Goal: Task Accomplishment & Management: Use online tool/utility

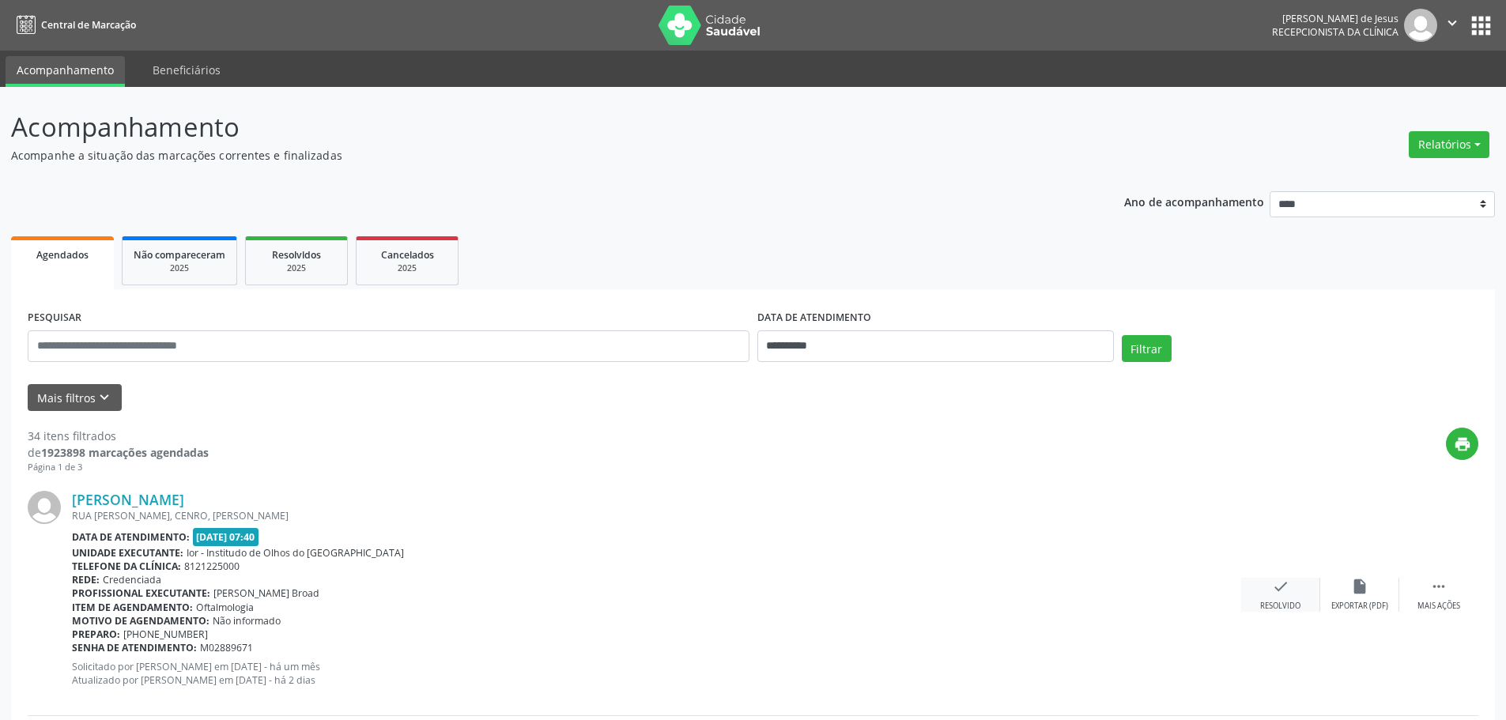
click at [1274, 594] on icon "check" at bounding box center [1280, 586] width 17 height 17
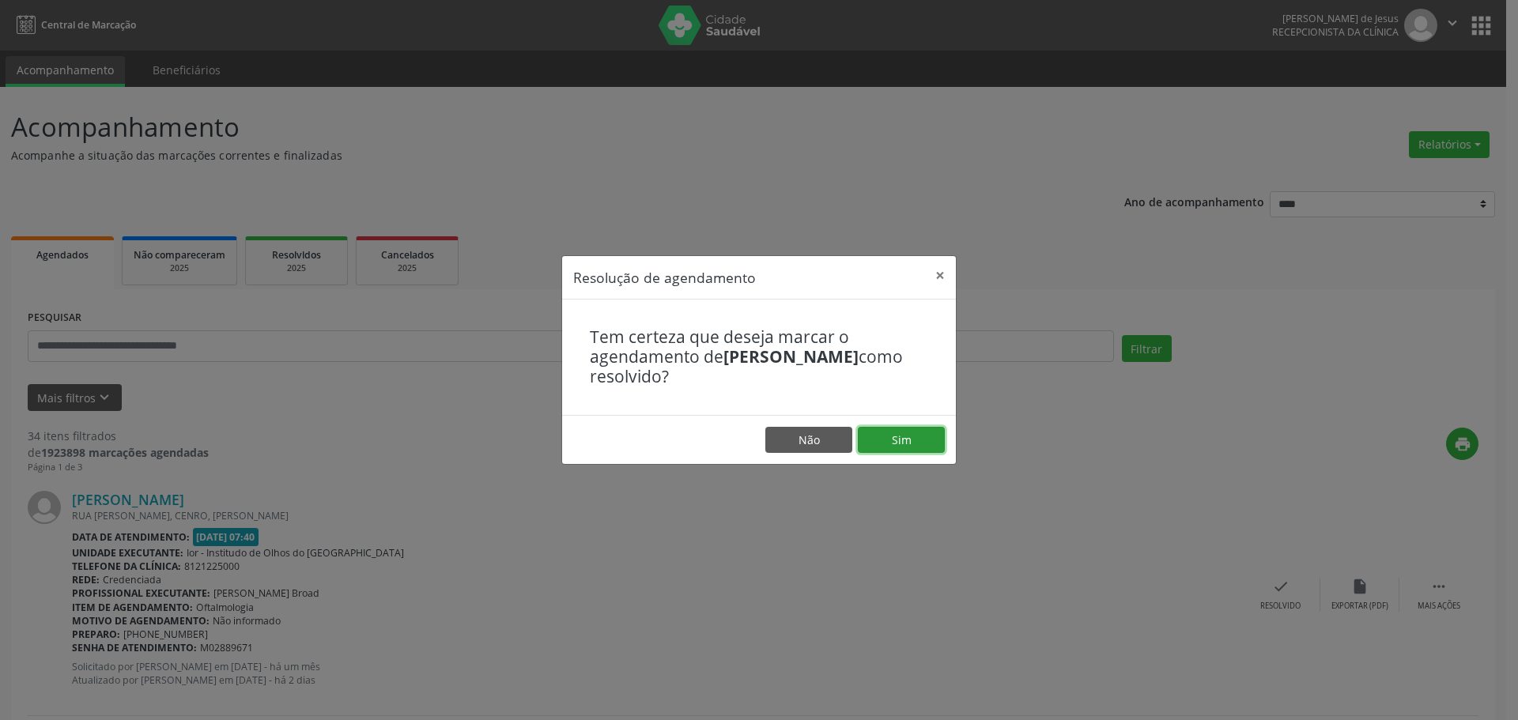
click at [906, 442] on button "Sim" at bounding box center [901, 440] width 87 height 27
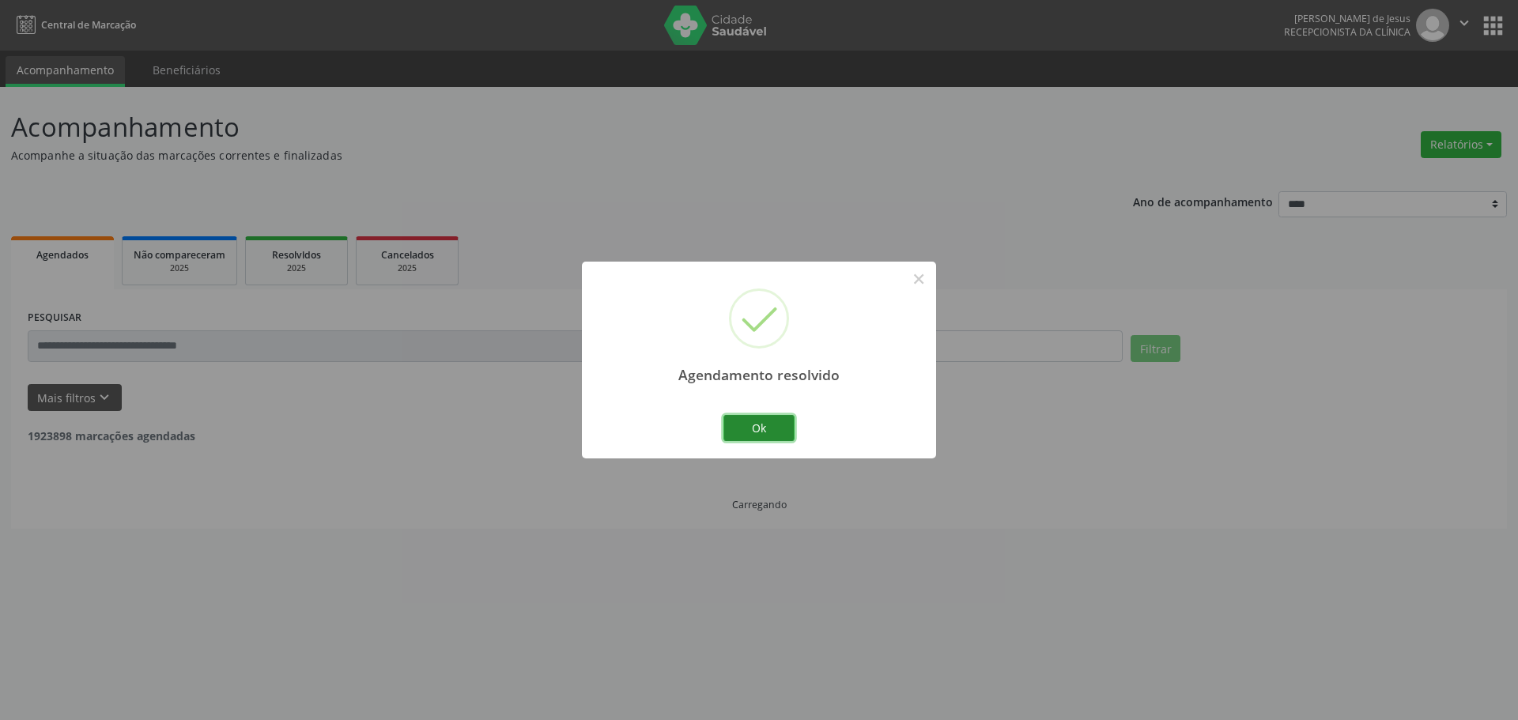
click at [756, 425] on button "Ok" at bounding box center [758, 428] width 71 height 27
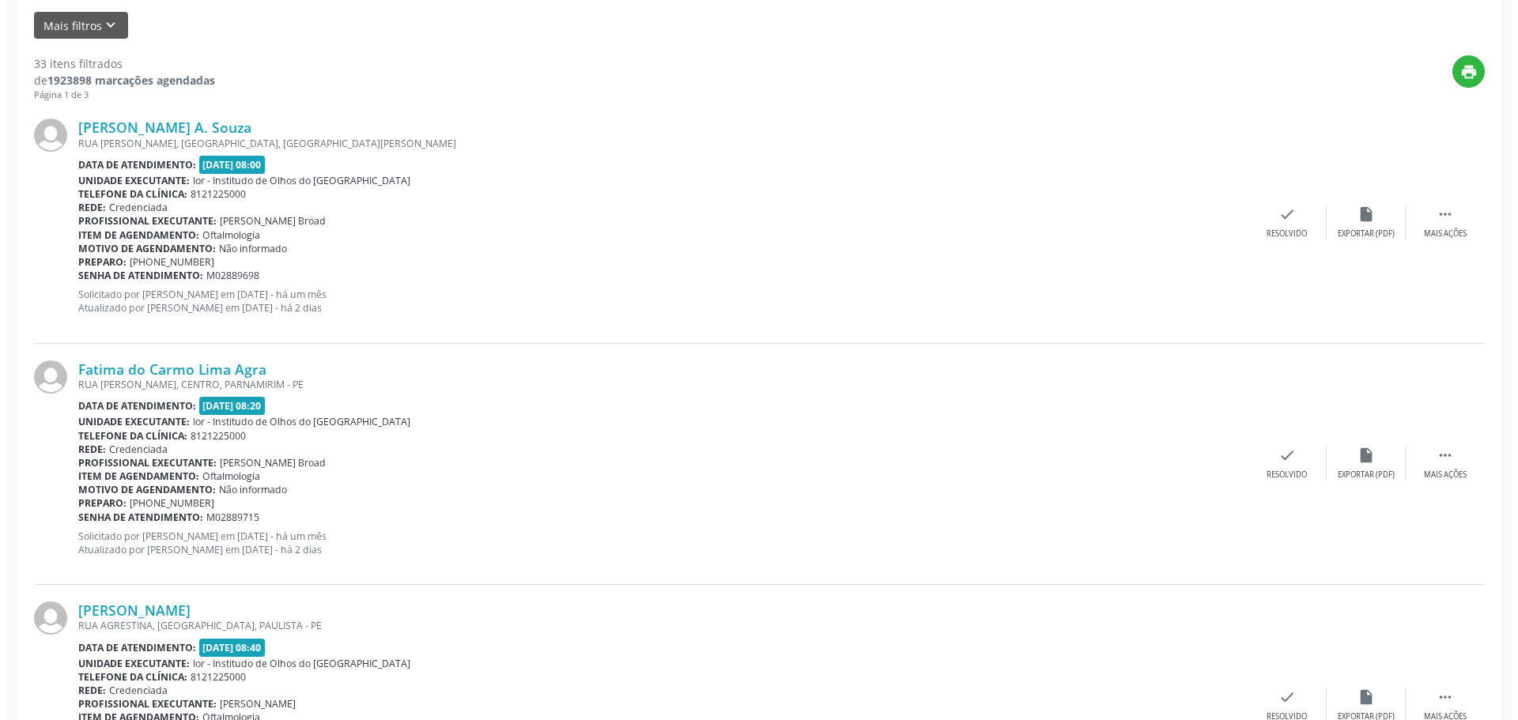
scroll to position [395, 0]
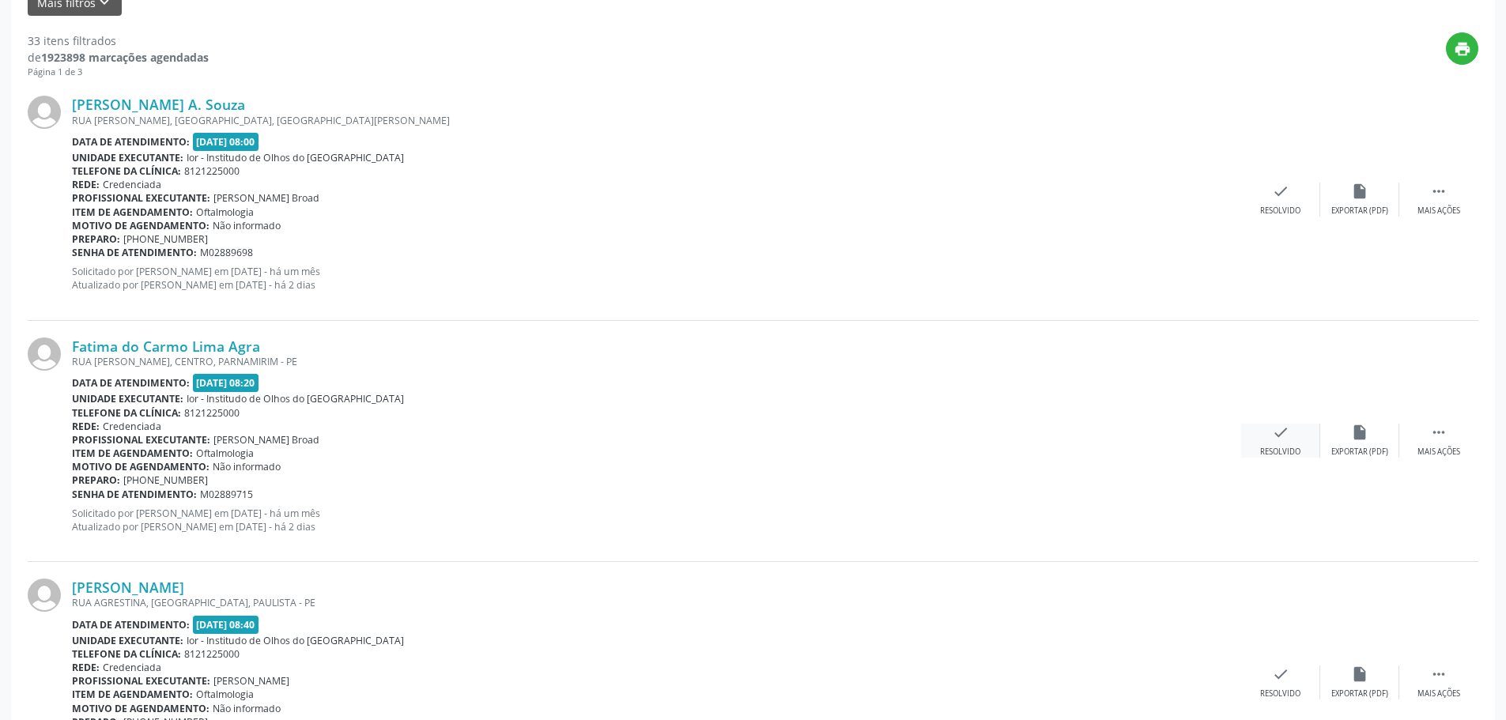
click at [1261, 432] on div "check Resolvido" at bounding box center [1280, 441] width 79 height 34
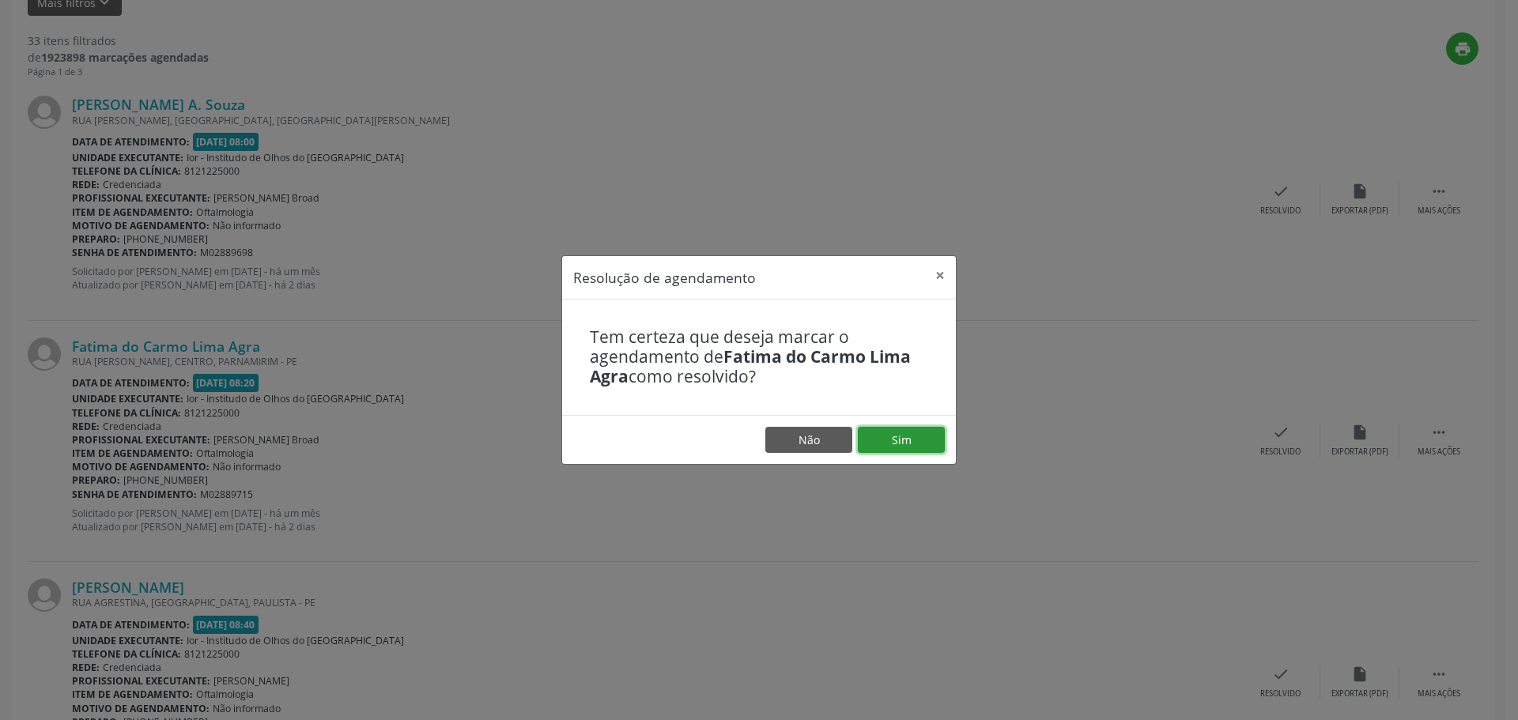
click at [892, 437] on button "Sim" at bounding box center [901, 440] width 87 height 27
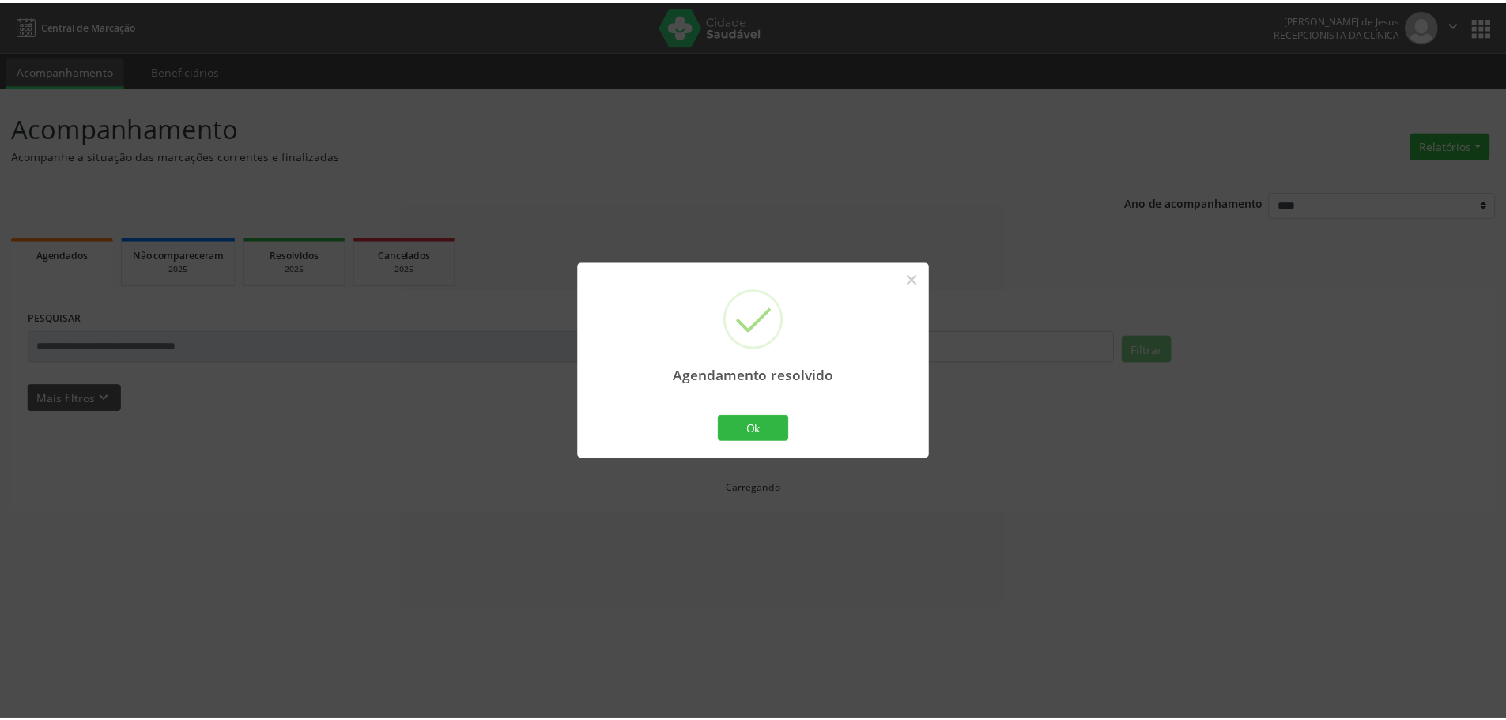
scroll to position [0, 0]
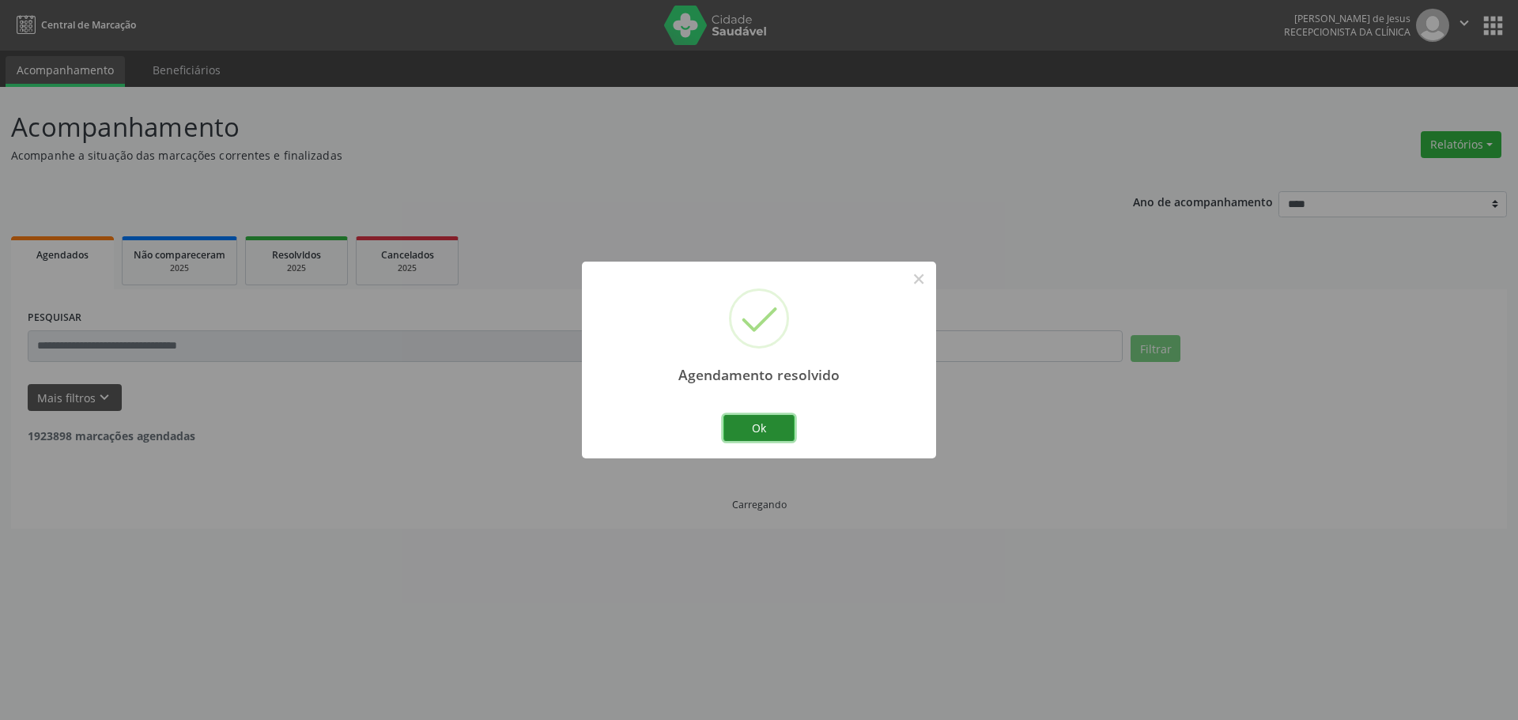
click at [744, 419] on button "Ok" at bounding box center [758, 428] width 71 height 27
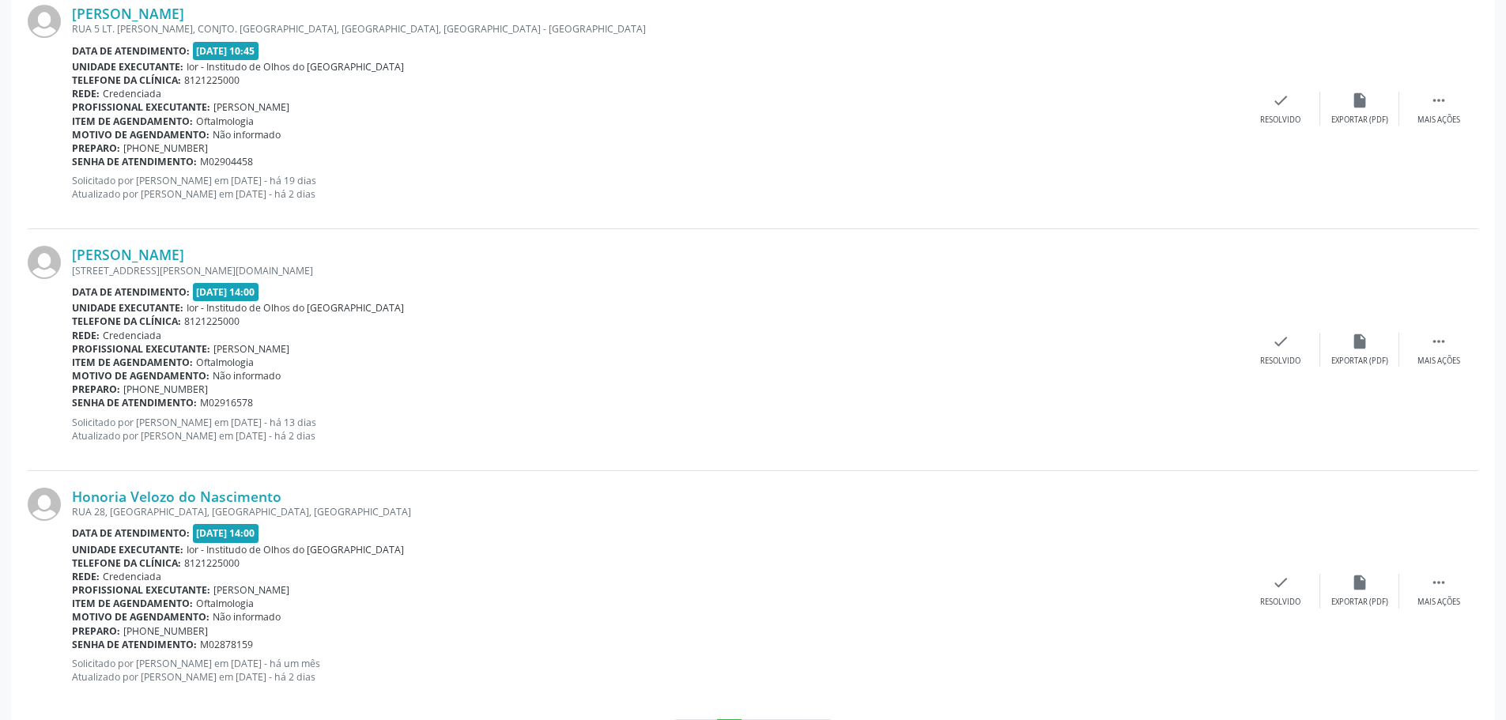
scroll to position [3448, 0]
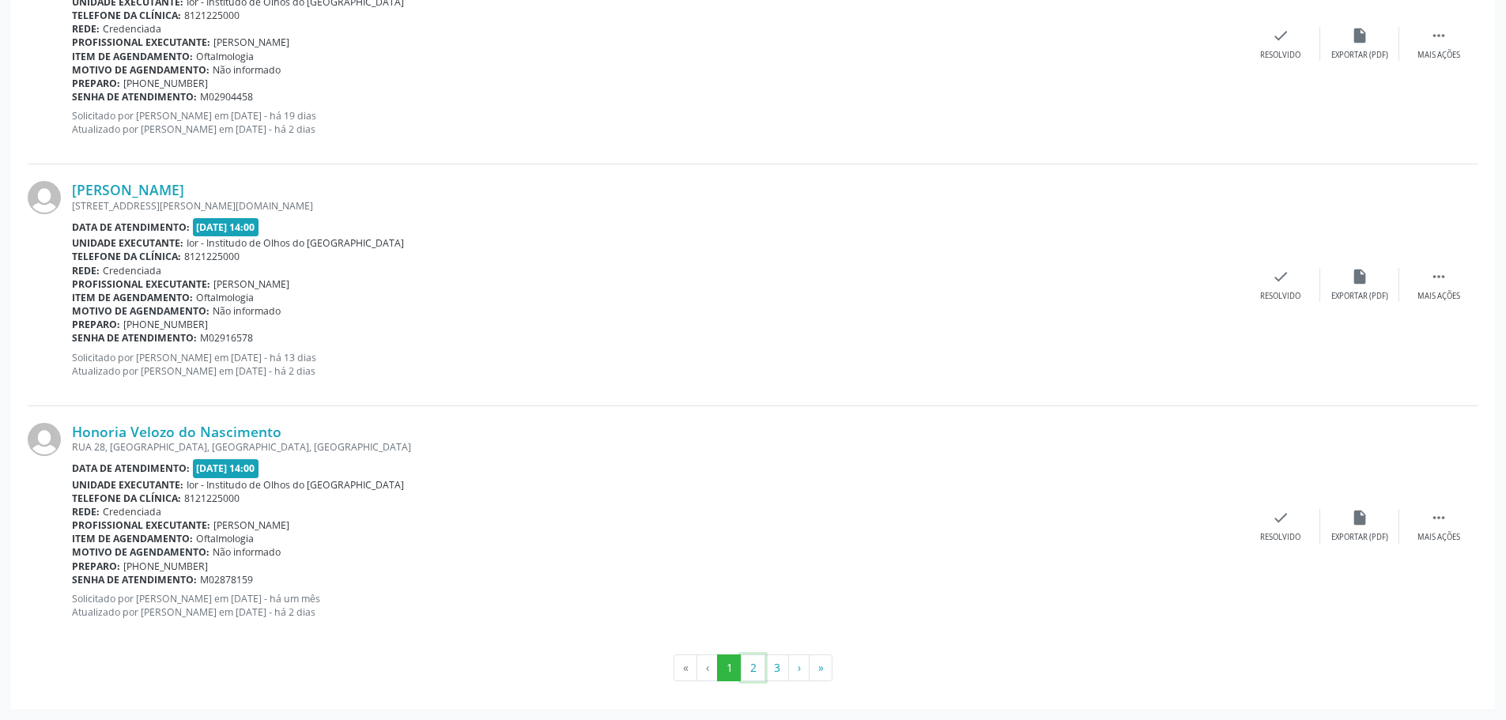
click at [756, 664] on button "2" at bounding box center [753, 667] width 25 height 27
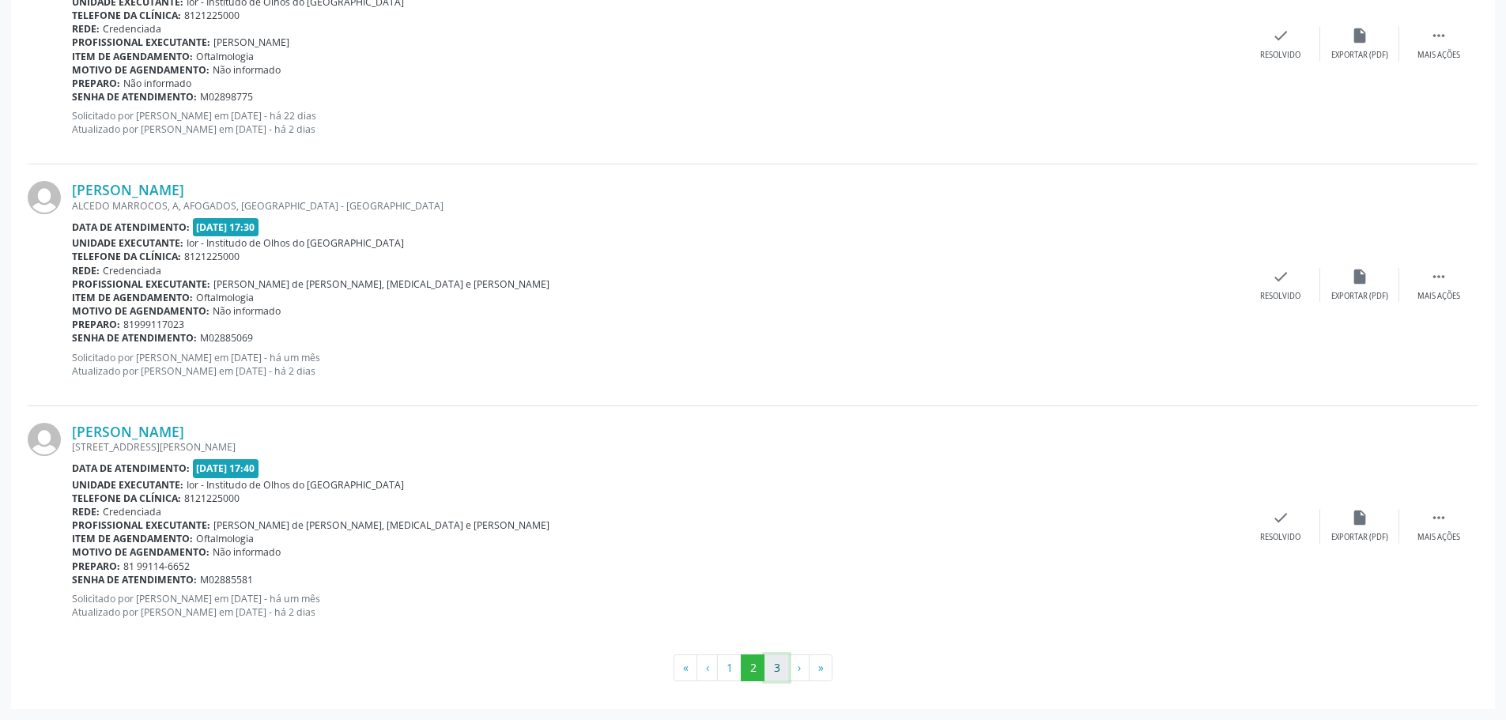
click at [770, 663] on button "3" at bounding box center [776, 667] width 25 height 27
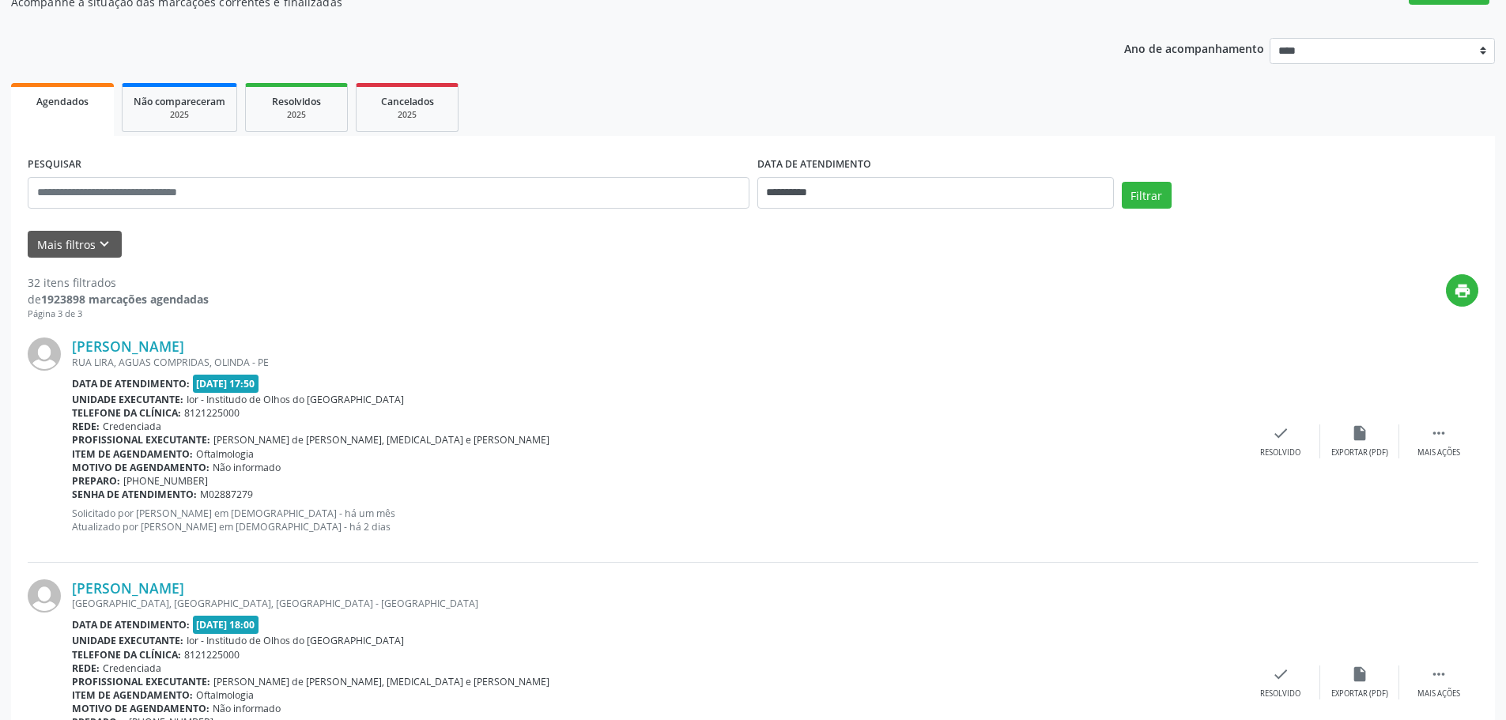
scroll to position [309, 0]
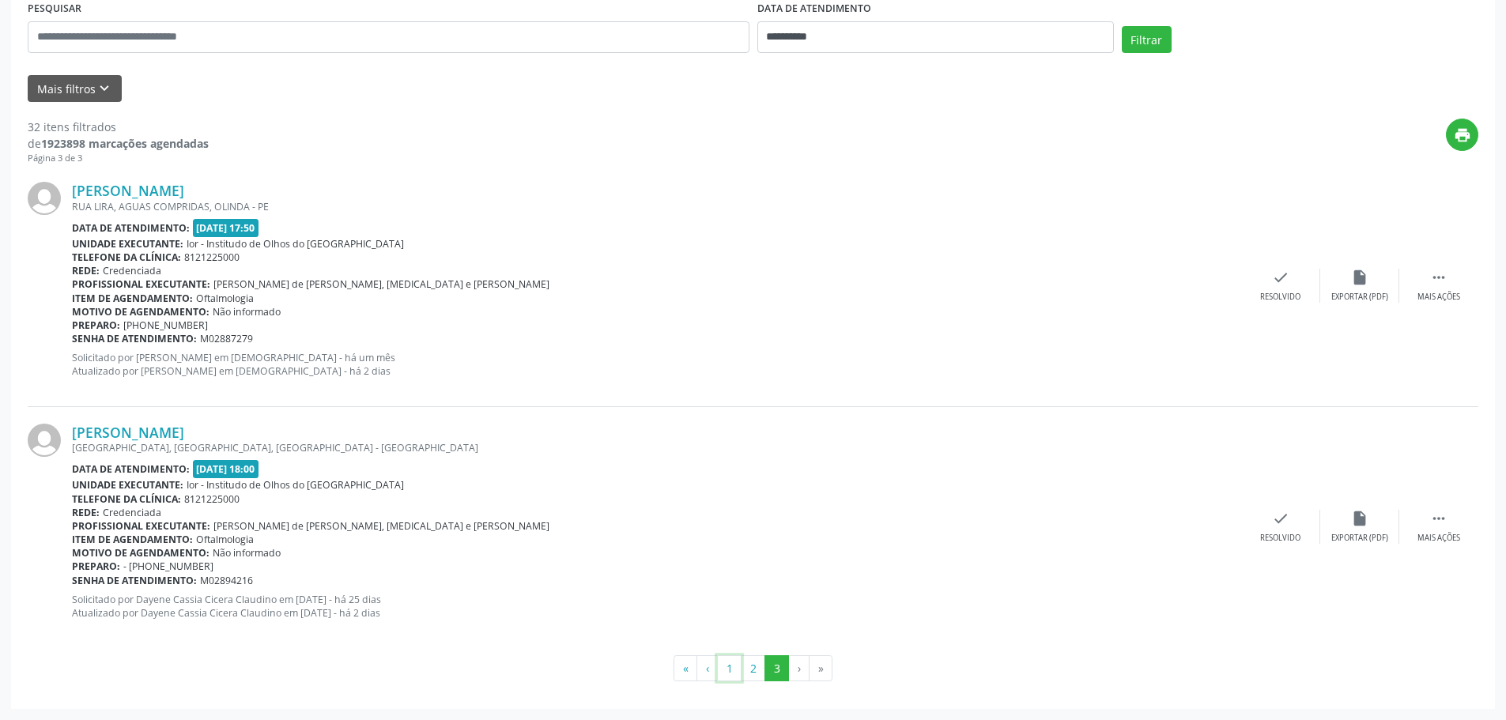
click at [726, 669] on button "1" at bounding box center [729, 668] width 25 height 27
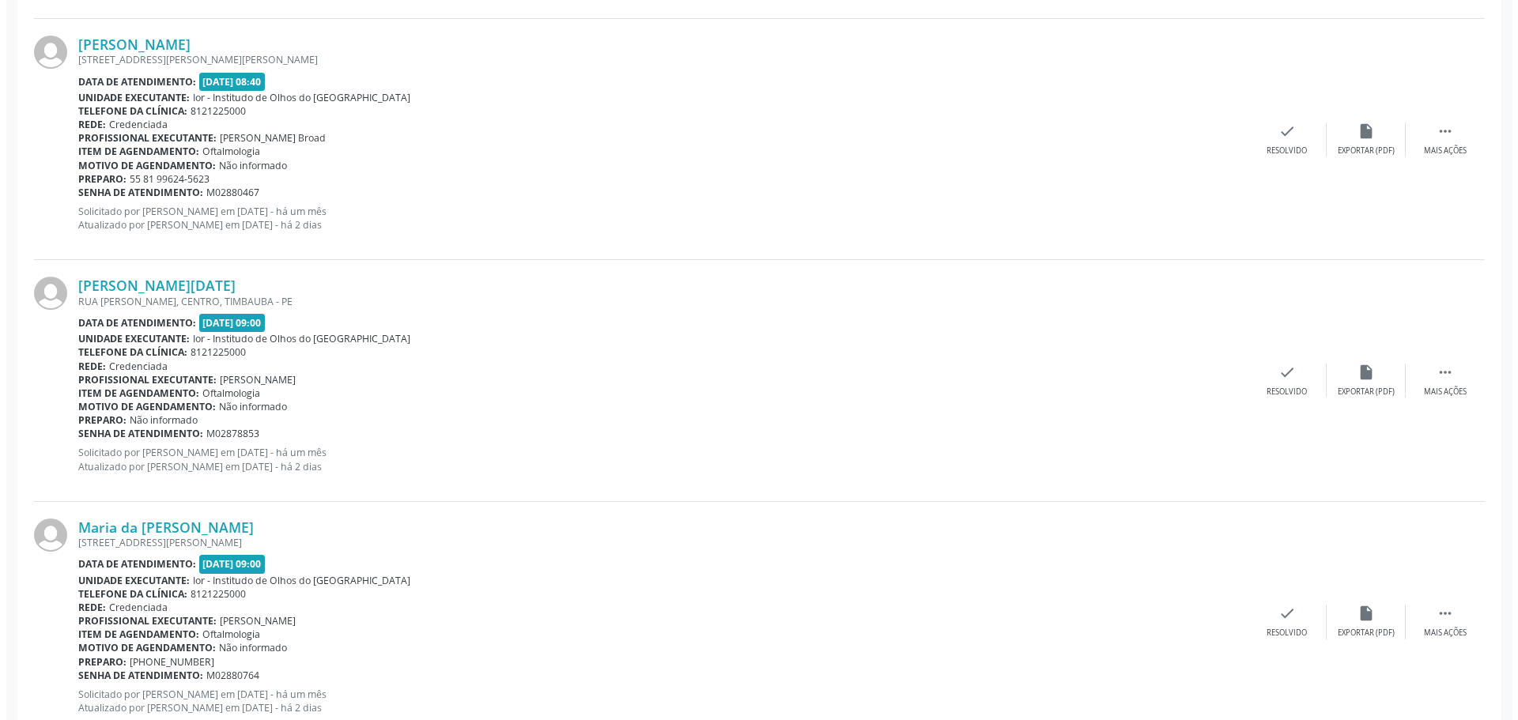
scroll to position [949, 0]
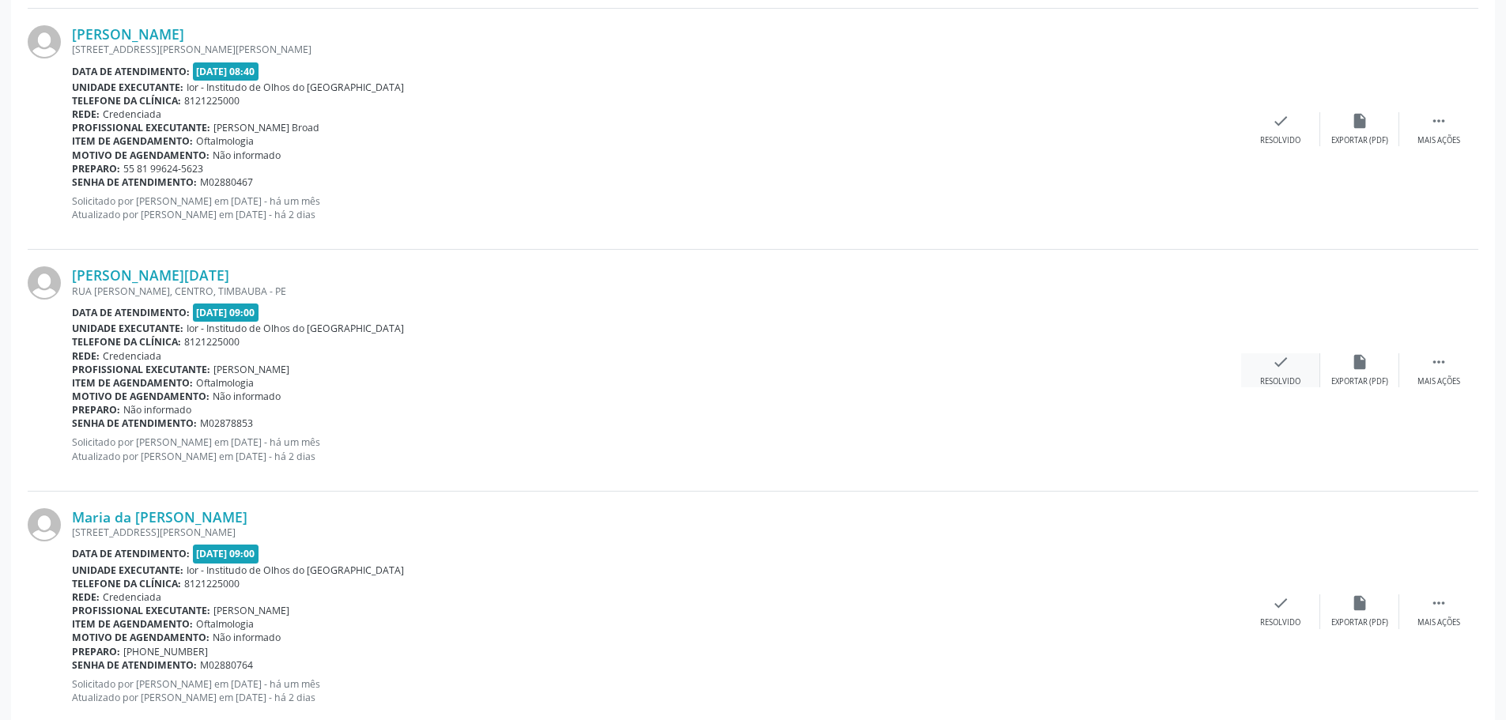
click at [1291, 370] on div "check Resolvido" at bounding box center [1280, 370] width 79 height 34
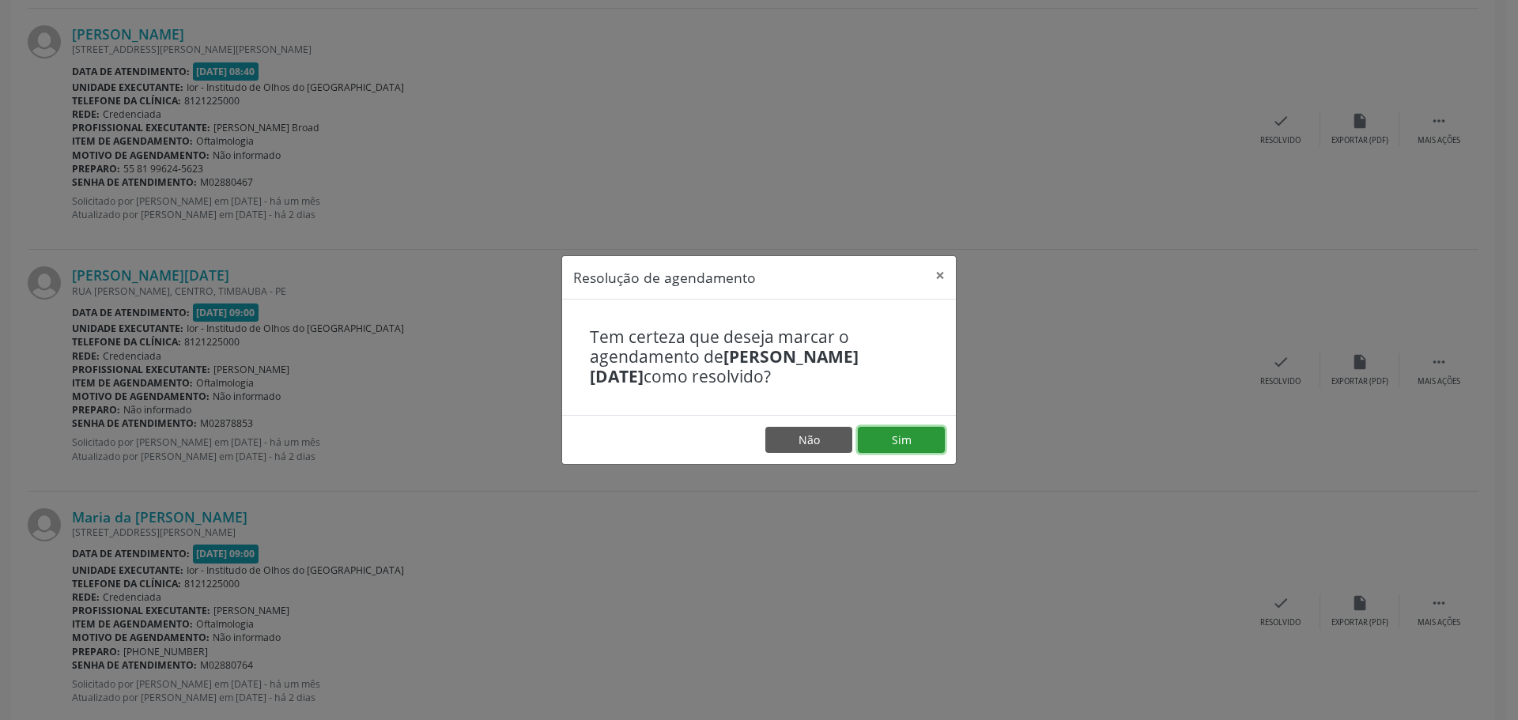
click at [927, 435] on button "Sim" at bounding box center [901, 440] width 87 height 27
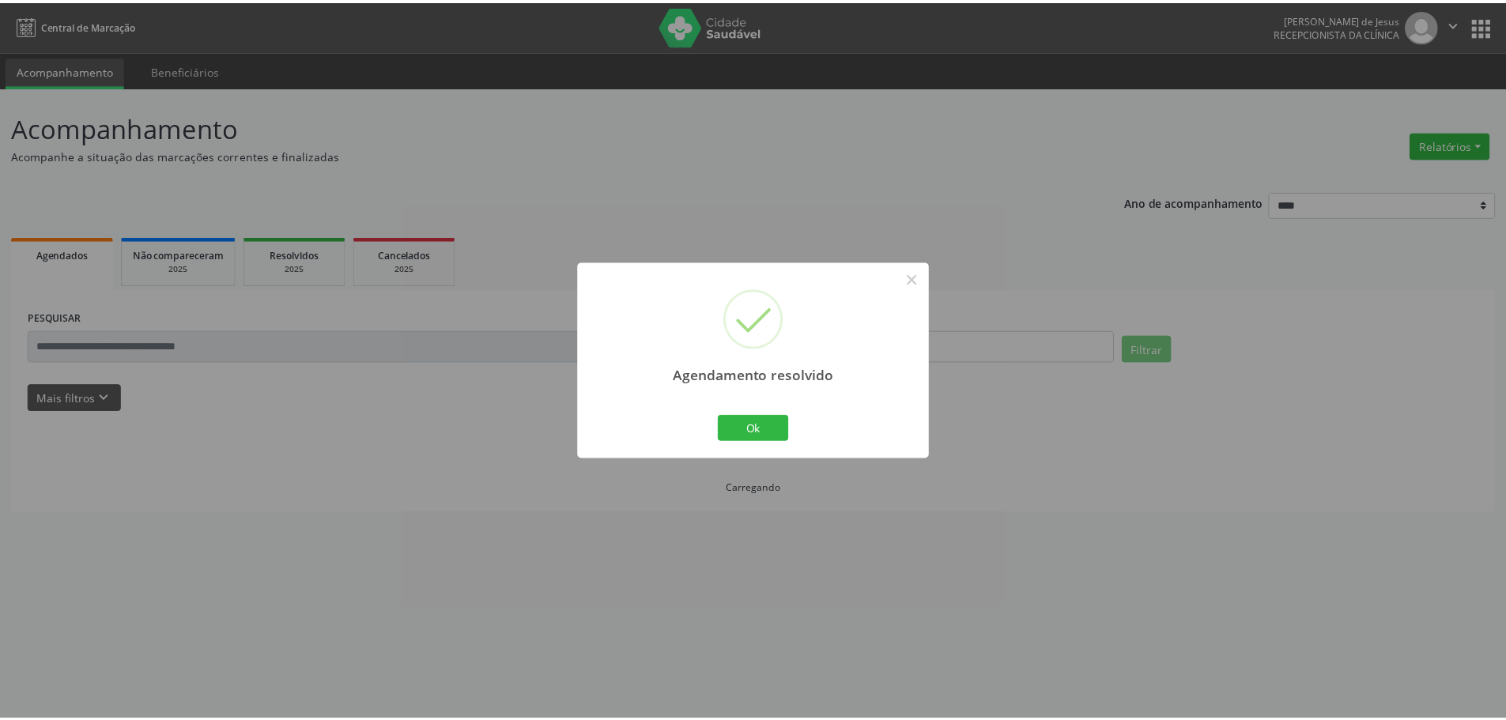
scroll to position [0, 0]
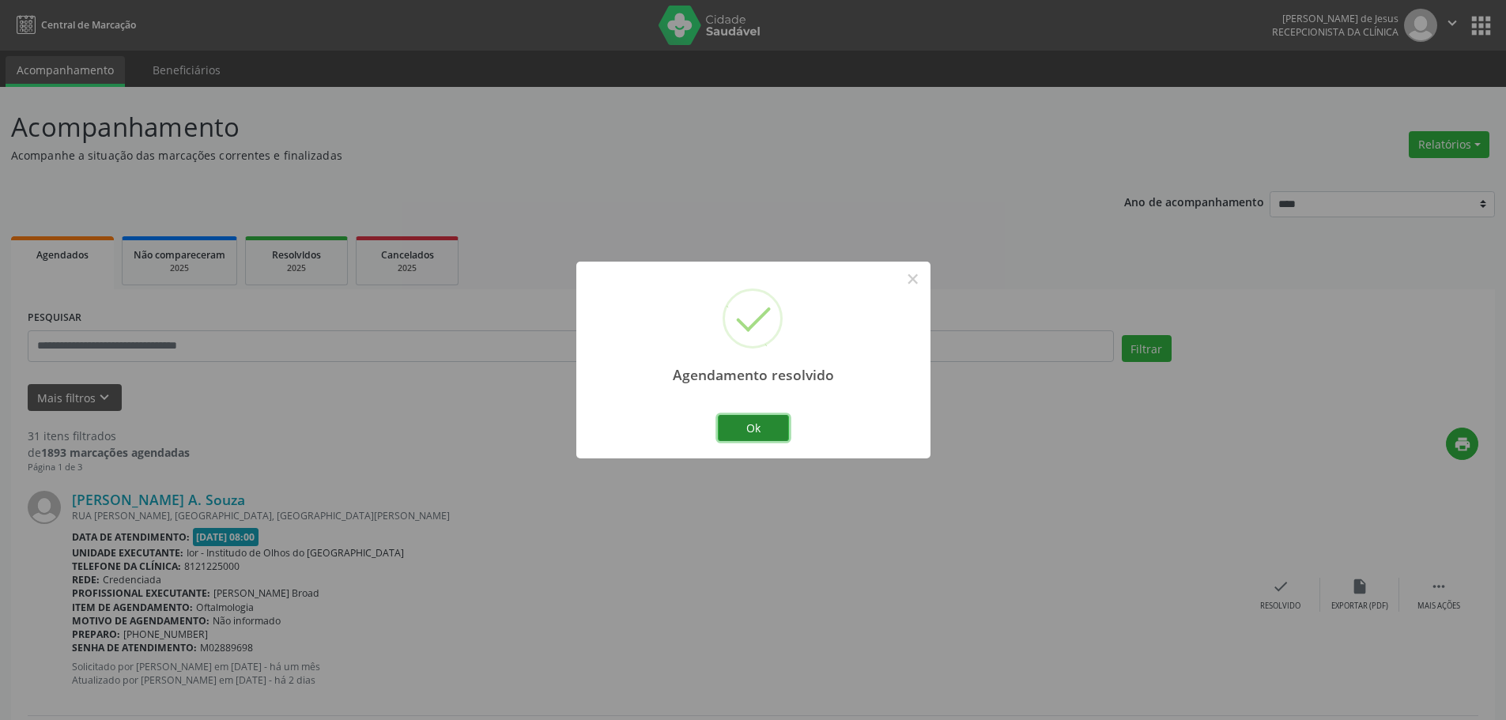
click at [757, 421] on button "Ok" at bounding box center [753, 428] width 71 height 27
